Goal: Task Accomplishment & Management: Use online tool/utility

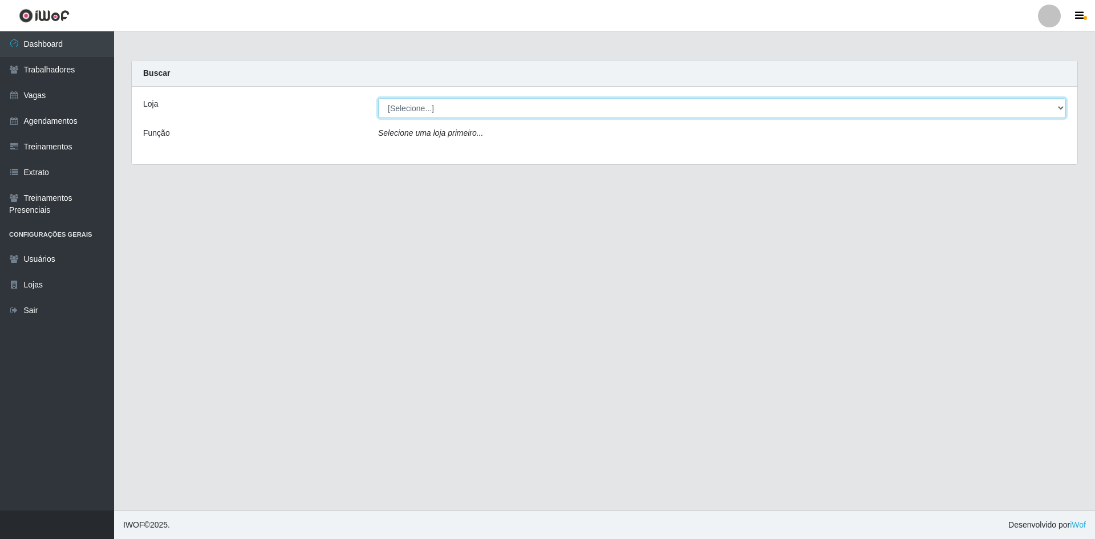
click at [419, 110] on select "[Selecione...] [GEOGRAPHIC_DATA] - [GEOGRAPHIC_DATA] [GEOGRAPHIC_DATA] - [GEOGR…" at bounding box center [722, 108] width 688 height 20
select select "505"
click at [378, 98] on select "[Selecione...] [GEOGRAPHIC_DATA] - [GEOGRAPHIC_DATA] [GEOGRAPHIC_DATA] - [GEOGR…" at bounding box center [722, 108] width 688 height 20
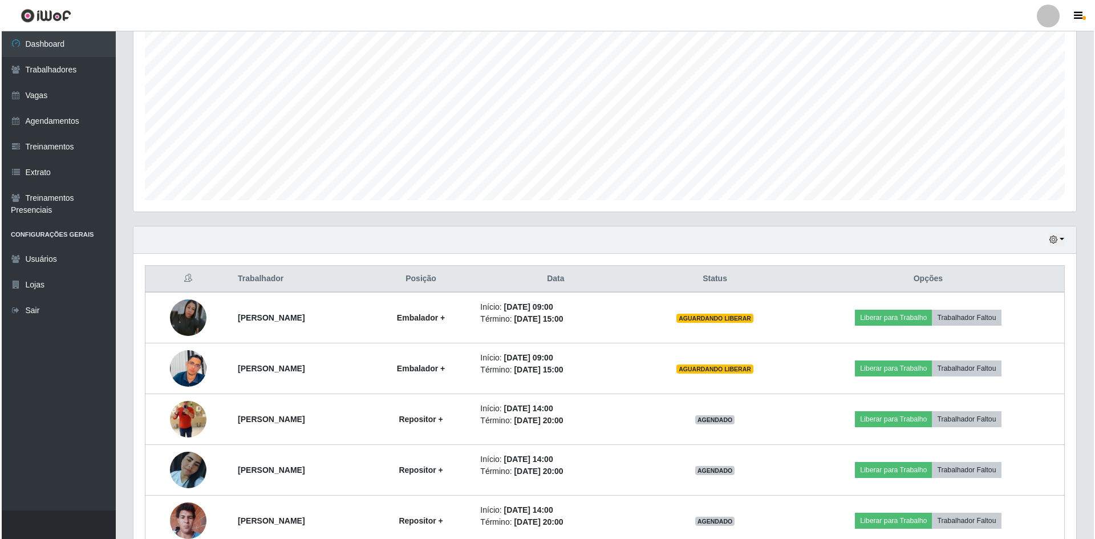
scroll to position [228, 0]
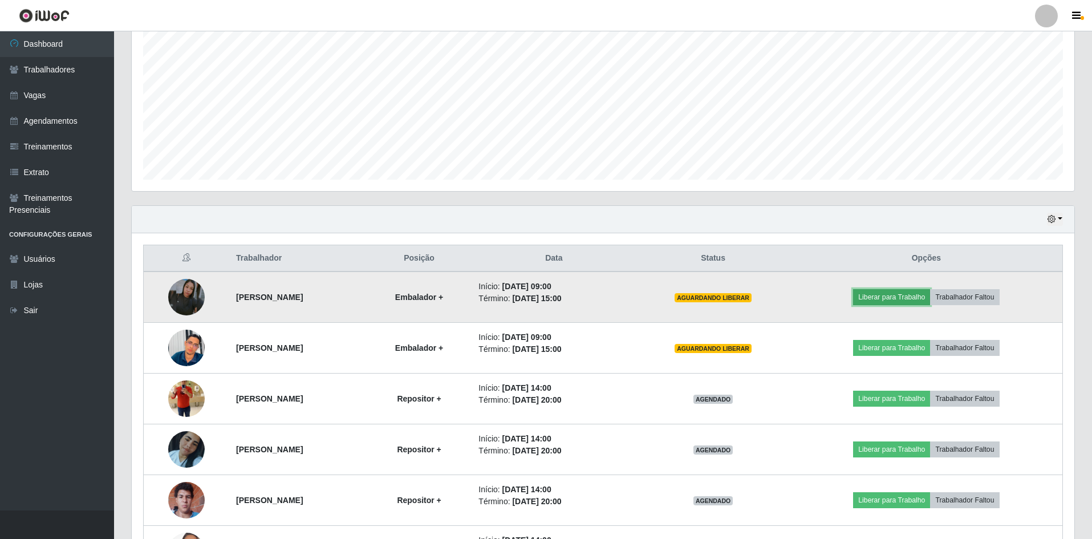
click at [885, 299] on button "Liberar para Trabalho" at bounding box center [891, 297] width 77 height 16
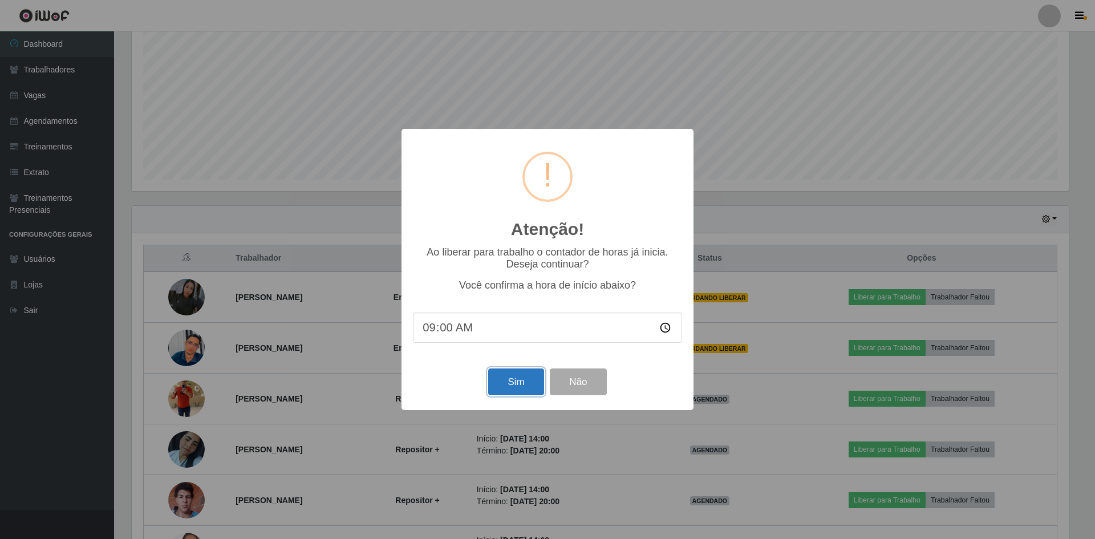
click at [532, 388] on button "Sim" at bounding box center [515, 381] width 55 height 27
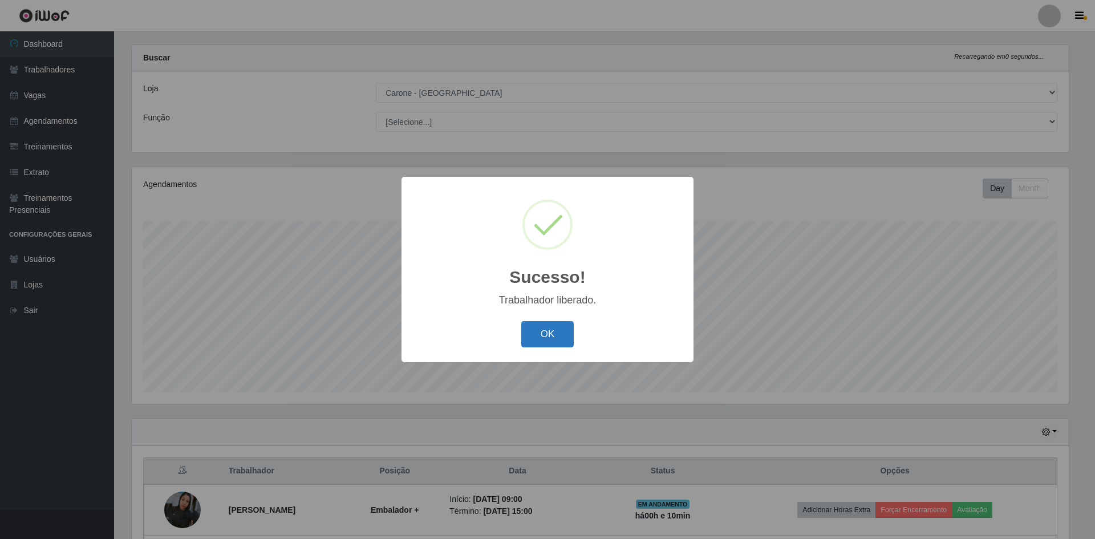
click at [563, 342] on button "OK" at bounding box center [547, 334] width 53 height 27
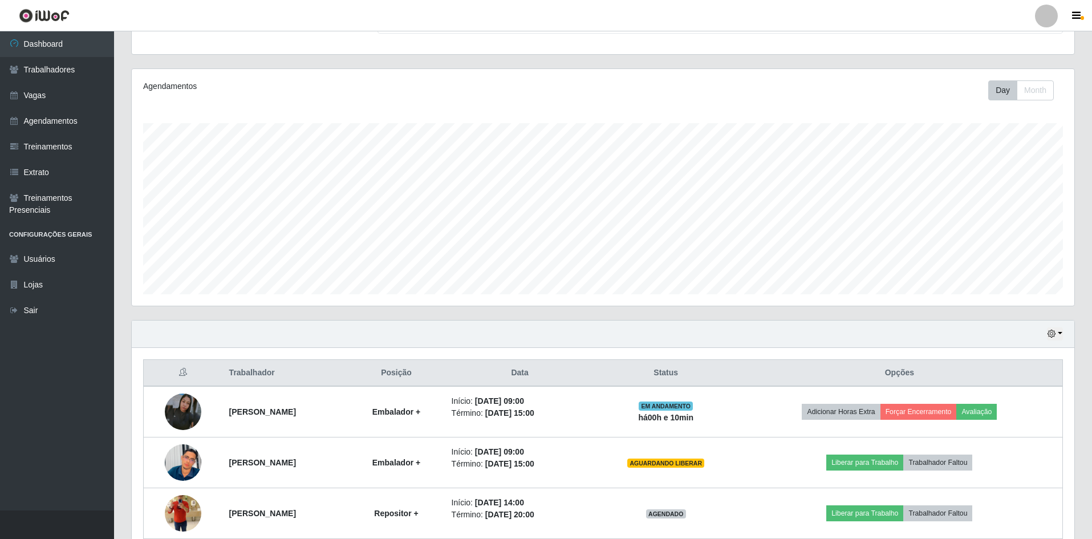
scroll to position [129, 0]
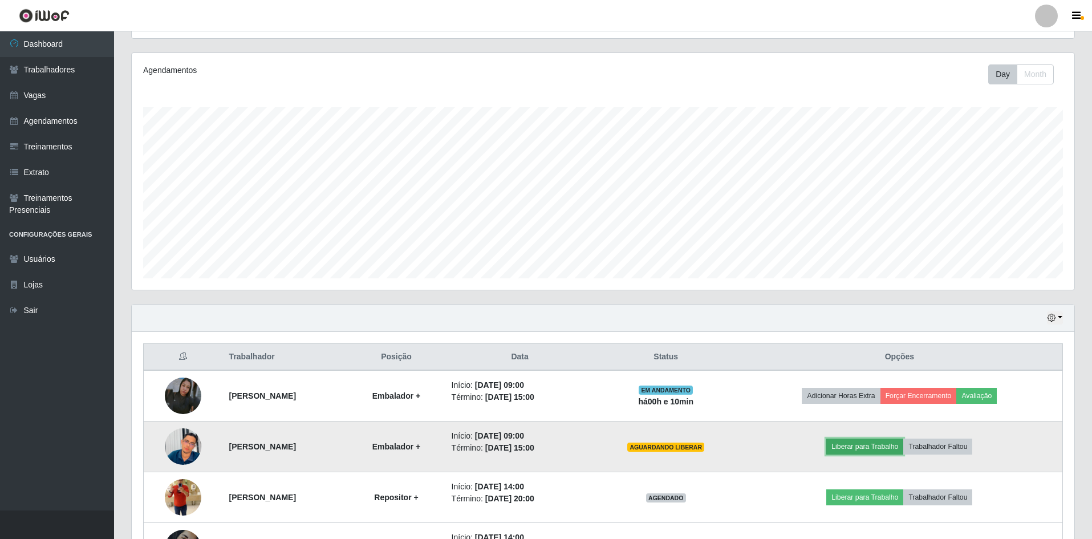
click at [882, 446] on button "Liberar para Trabalho" at bounding box center [864, 447] width 77 height 16
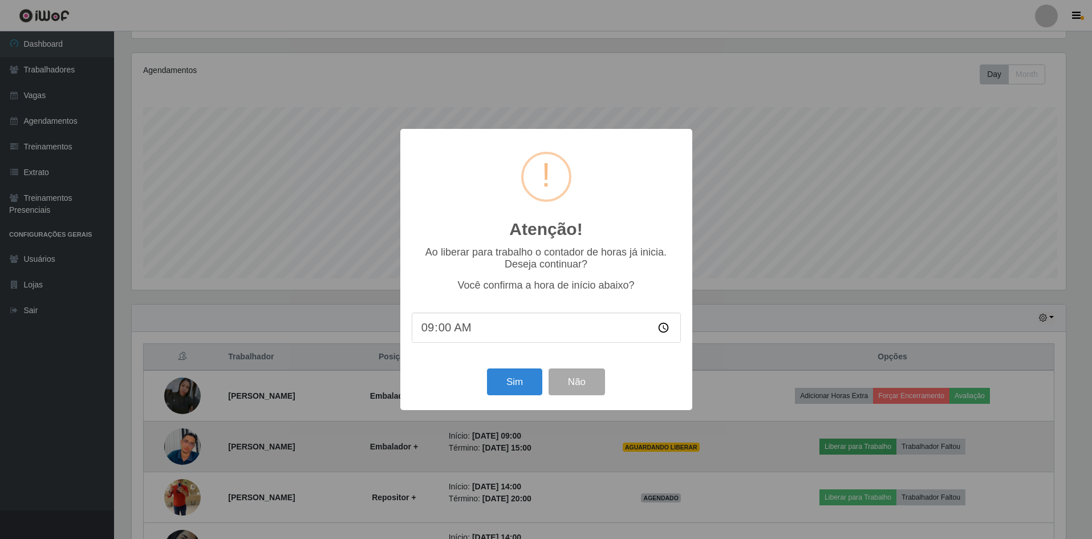
scroll to position [237, 937]
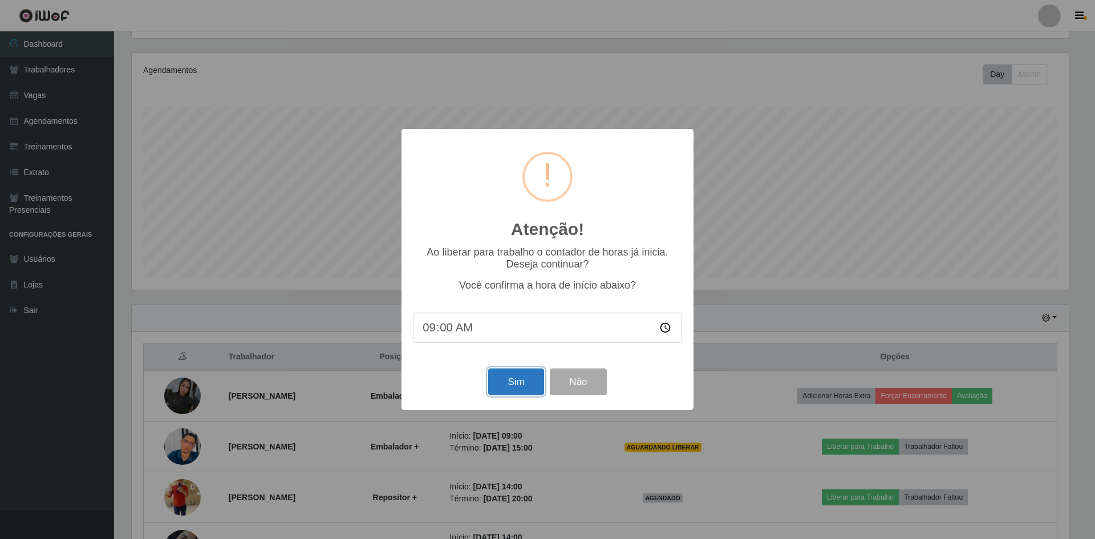
click at [515, 385] on button "Sim" at bounding box center [515, 381] width 55 height 27
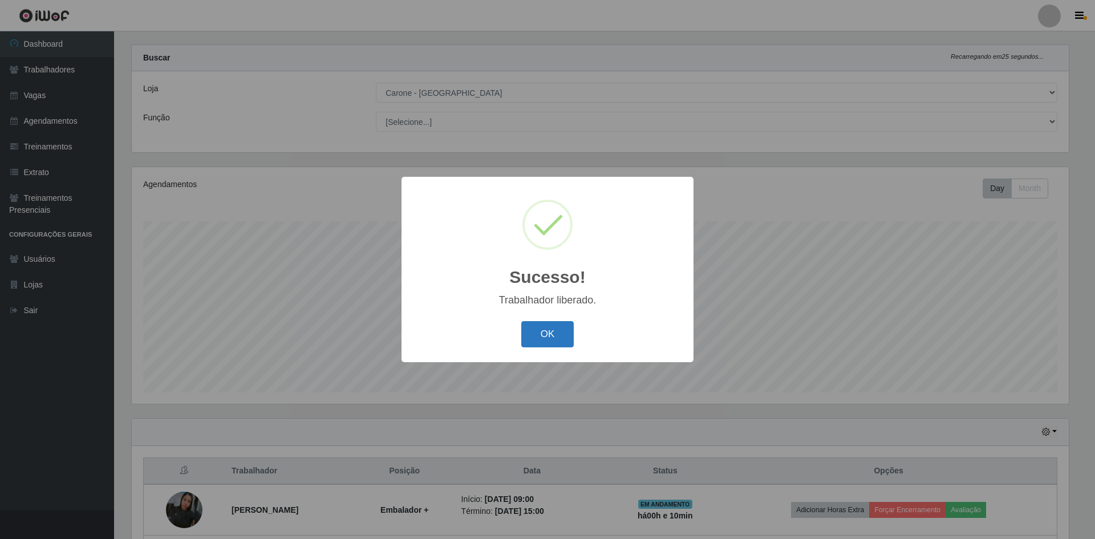
click at [534, 341] on button "OK" at bounding box center [547, 334] width 53 height 27
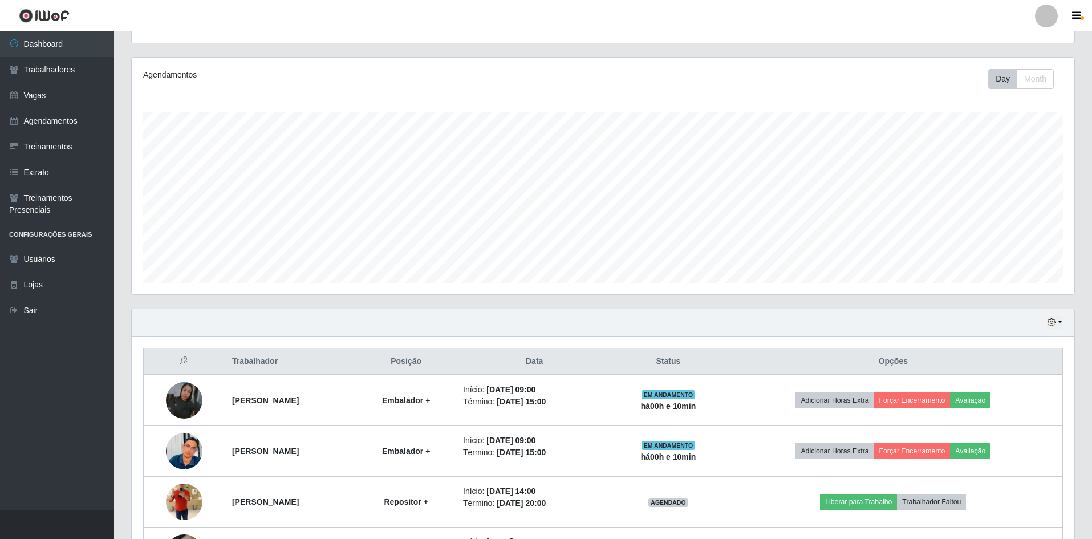
scroll to position [129, 0]
